Goal: Transaction & Acquisition: Obtain resource

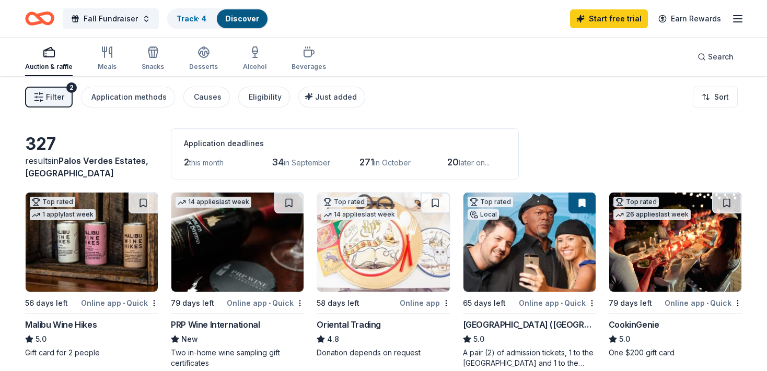
click at [619, 324] on div "CookinGenie" at bounding box center [634, 325] width 51 height 13
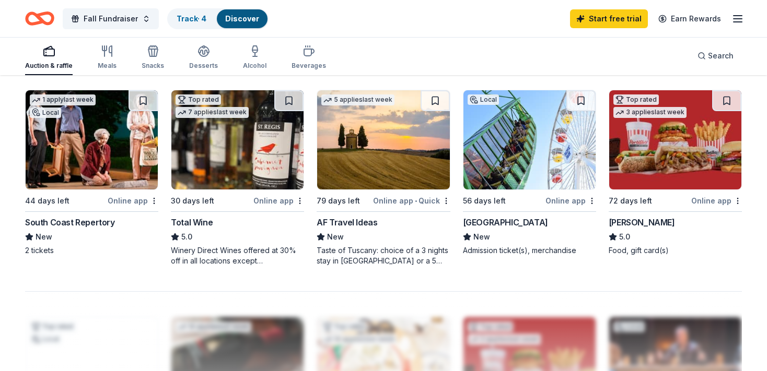
scroll to position [706, 0]
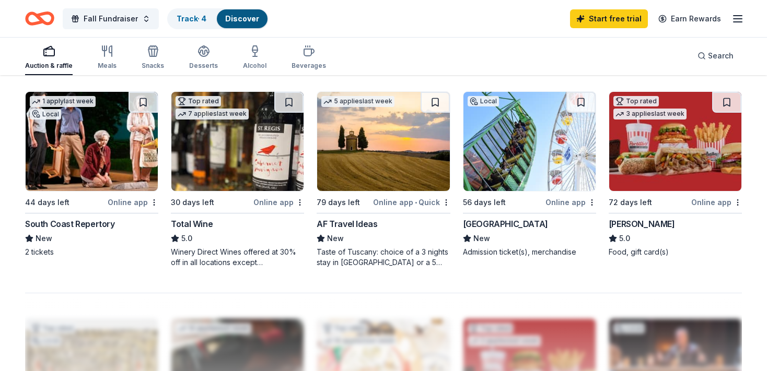
click at [276, 191] on div "Top rated 7 applies last week" at bounding box center [237, 141] width 133 height 100
click at [104, 56] on icon "button" at bounding box center [104, 51] width 0 height 10
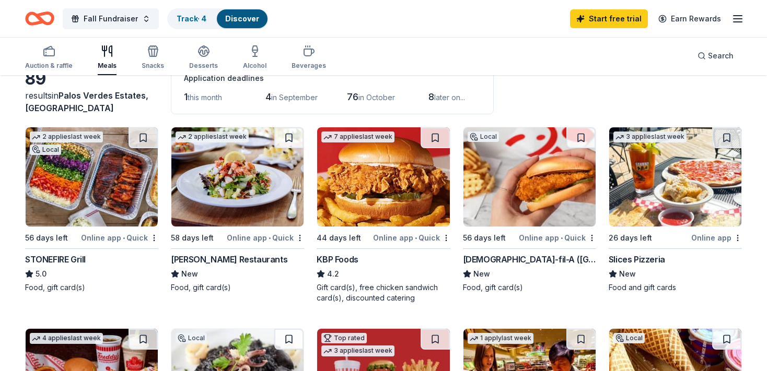
scroll to position [66, 0]
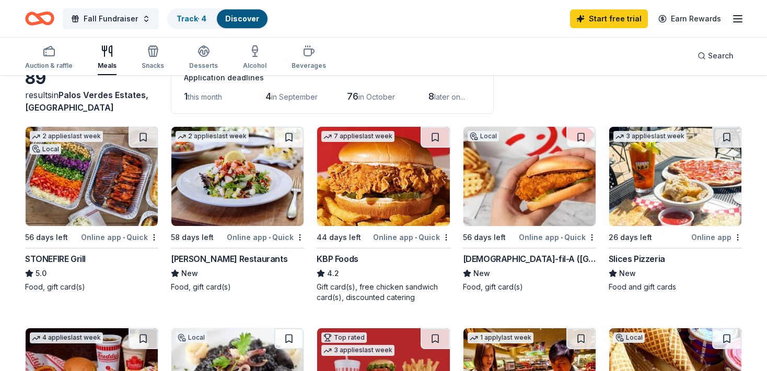
click at [85, 255] on div "STONEFIRE Grill" at bounding box center [55, 259] width 61 height 13
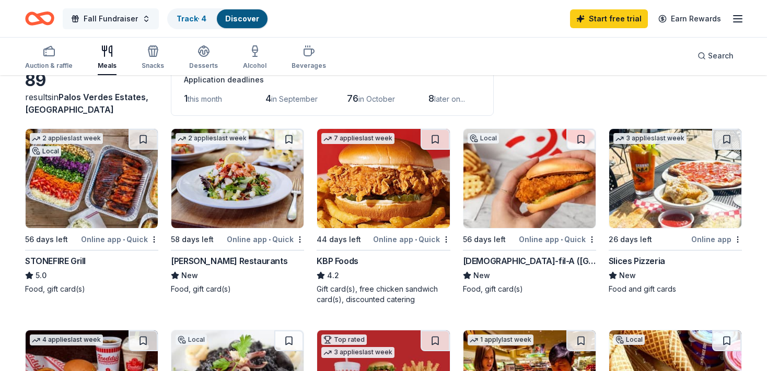
scroll to position [0, 0]
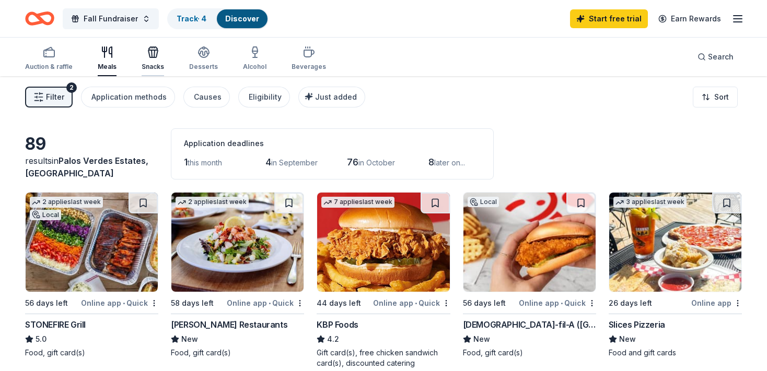
click at [157, 57] on icon "button" at bounding box center [153, 52] width 13 height 13
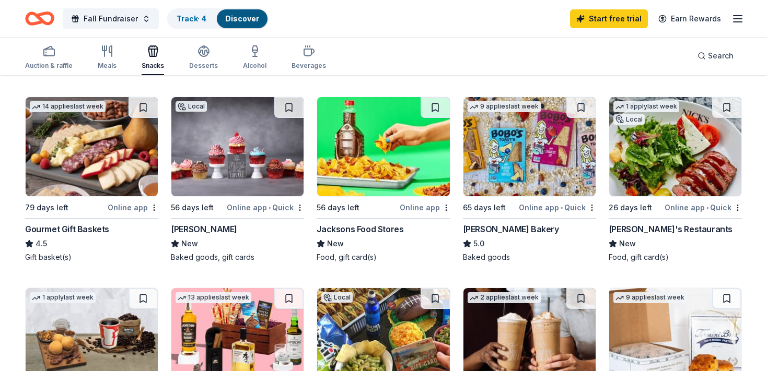
scroll to position [77, 0]
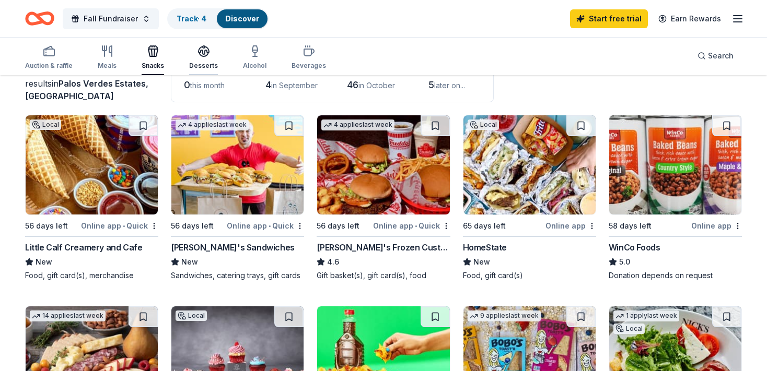
click at [192, 67] on div "Desserts" at bounding box center [203, 66] width 29 height 8
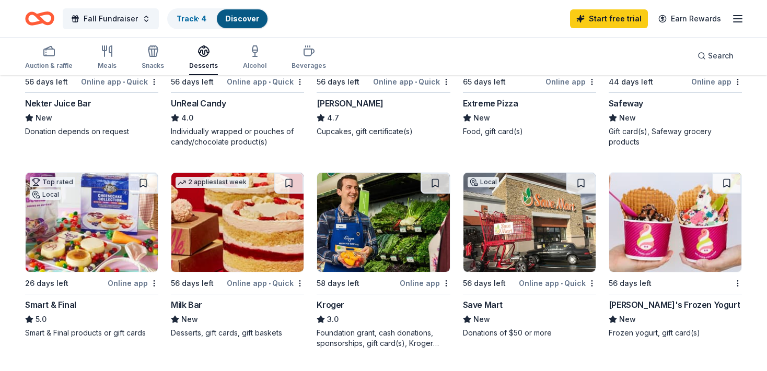
scroll to position [549, 0]
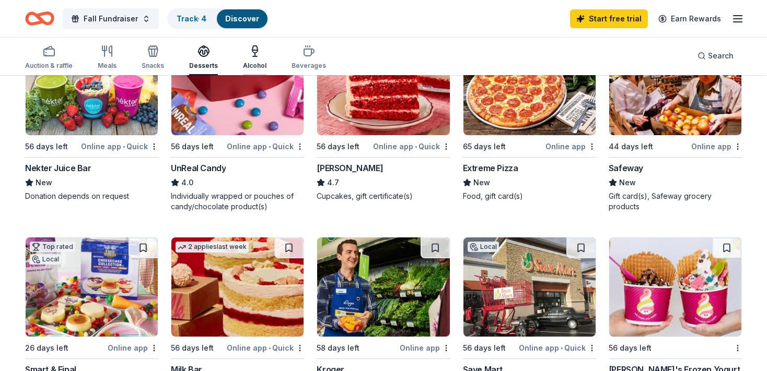
click at [252, 60] on div "Alcohol" at bounding box center [255, 57] width 24 height 25
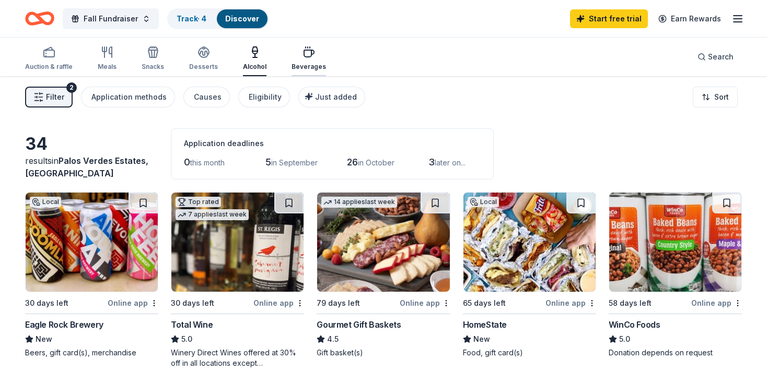
click at [304, 50] on icon "button" at bounding box center [309, 53] width 10 height 7
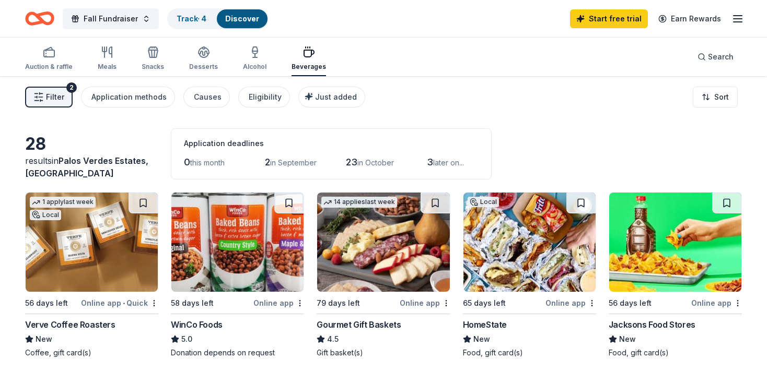
click at [278, 214] on img at bounding box center [237, 242] width 132 height 99
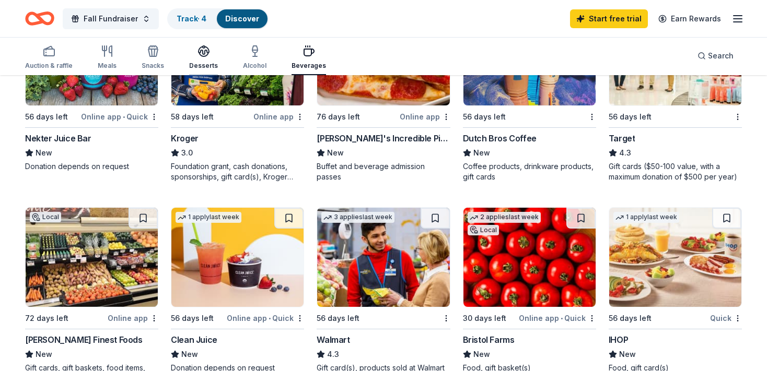
scroll to position [580, 0]
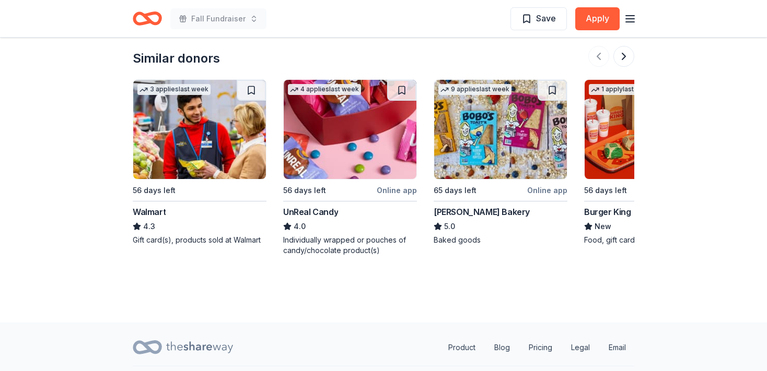
scroll to position [1373, 0]
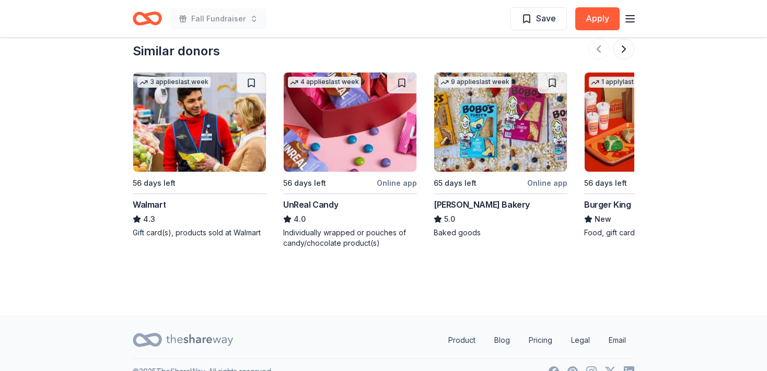
drag, startPoint x: 254, startPoint y: 88, endPoint x: 266, endPoint y: 179, distance: 91.2
click at [266, 179] on div "3 applies last week 56 days left Walmart 4.3 Gift card(s), products sold at Wal…" at bounding box center [200, 155] width 134 height 166
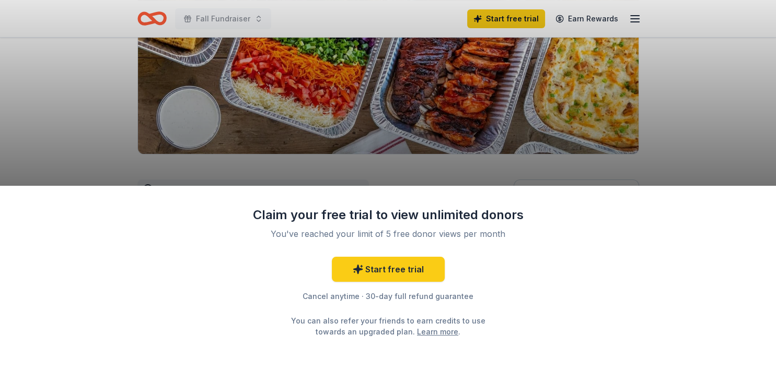
scroll to position [163, 0]
